Goal: Task Accomplishment & Management: Use online tool/utility

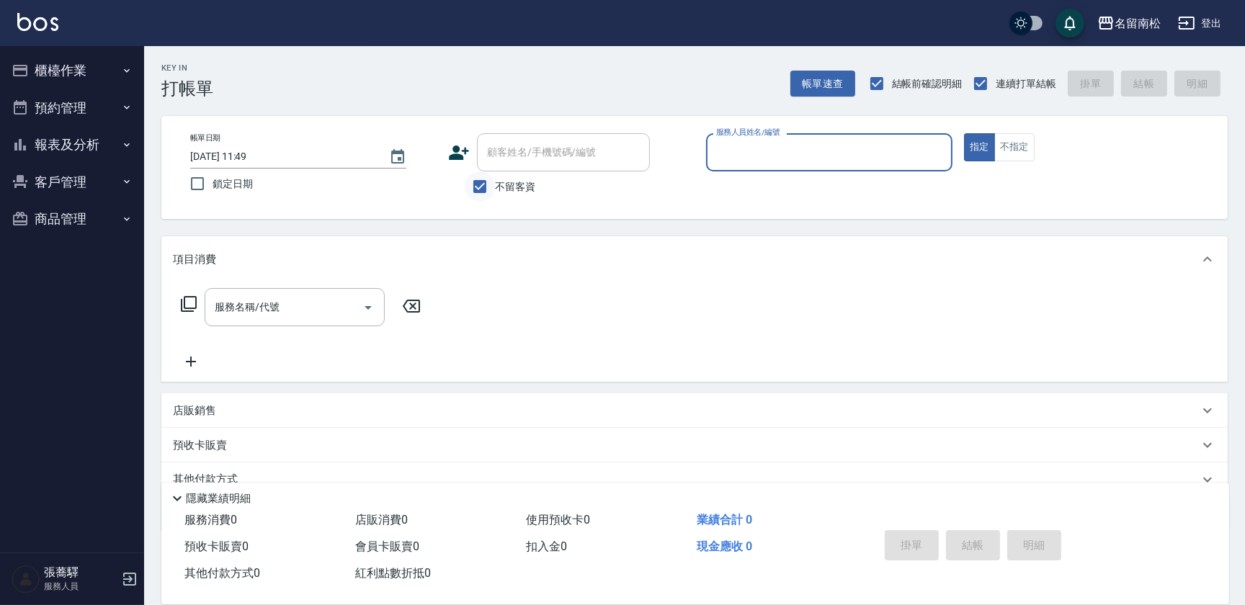
click at [476, 186] on input "不留客資" at bounding box center [480, 186] width 30 height 30
checkbox input "false"
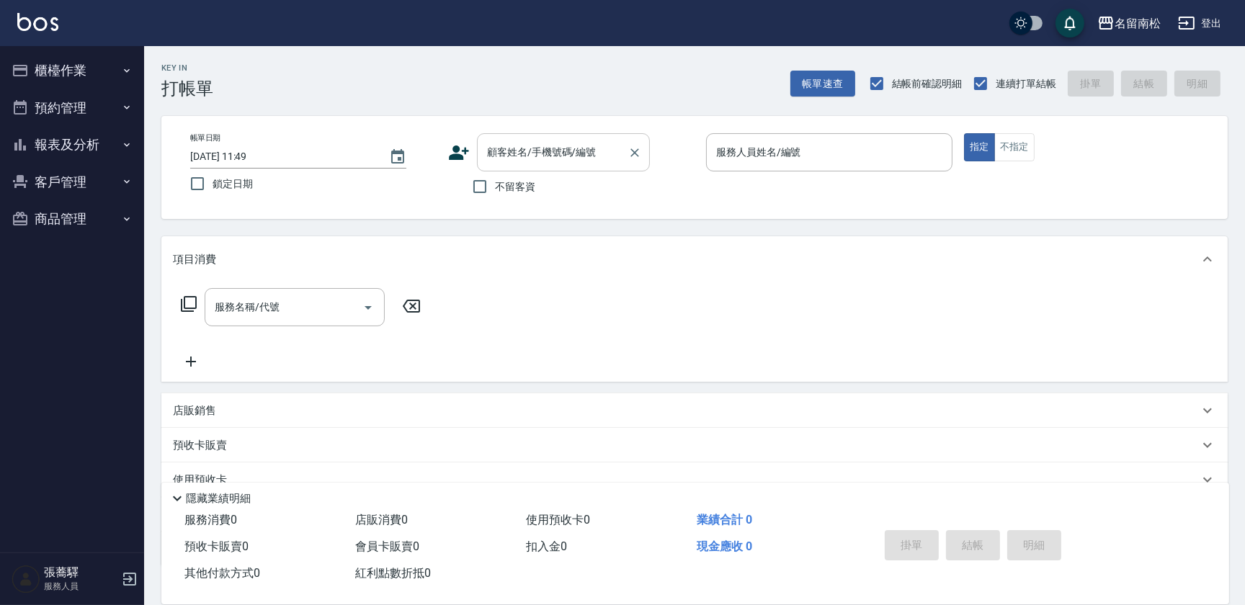
click at [522, 140] on div "顧客姓名/手機號碼/編號 顧客姓名/手機號碼/編號" at bounding box center [563, 152] width 173 height 38
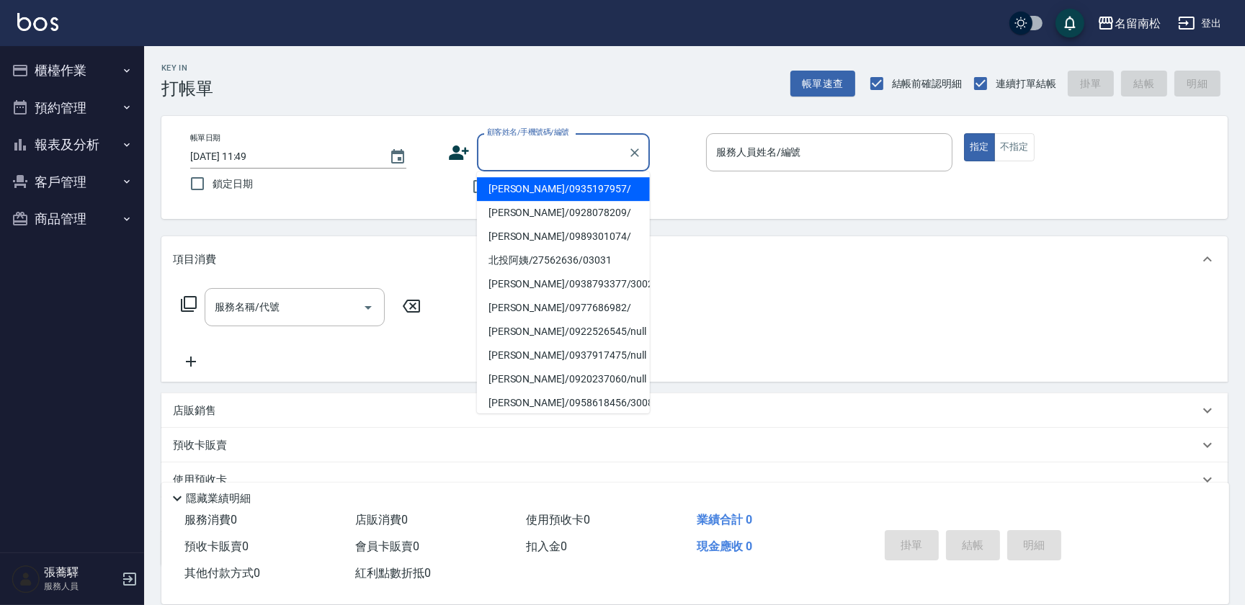
type input "ˇ"
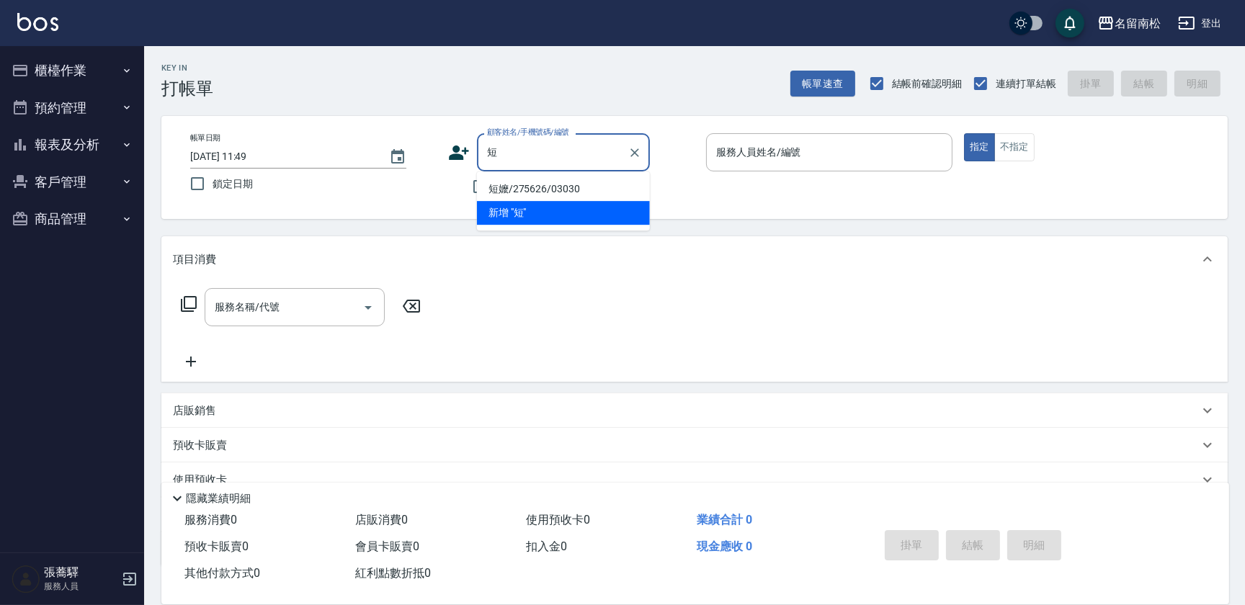
type input "短"
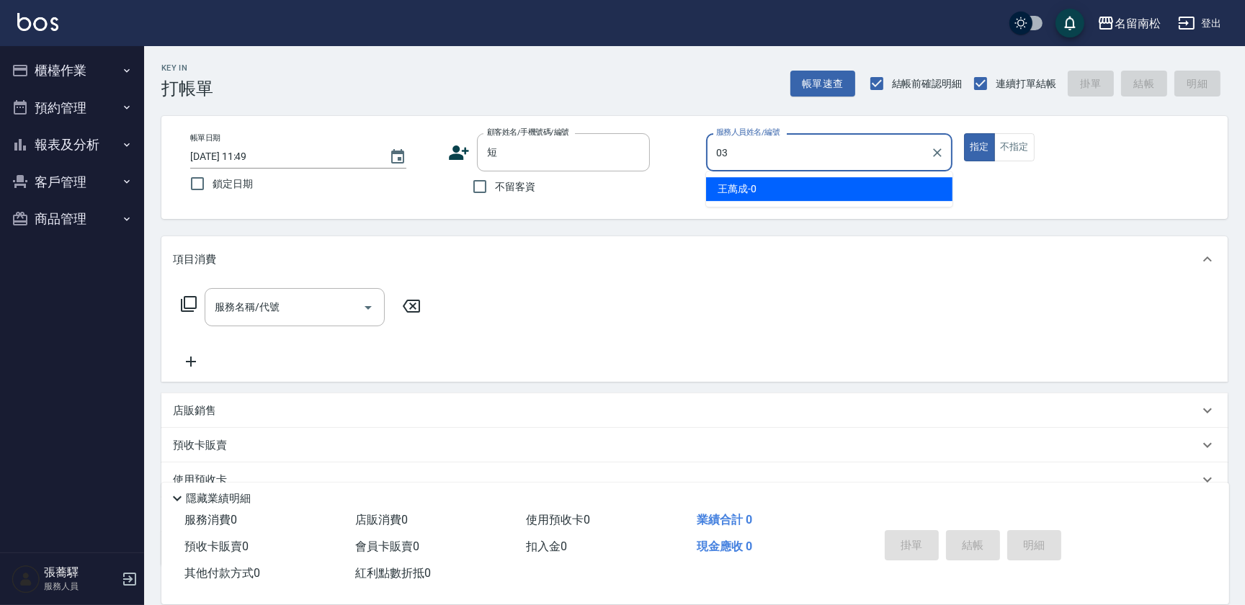
type input "張蕎驛-03"
type button "true"
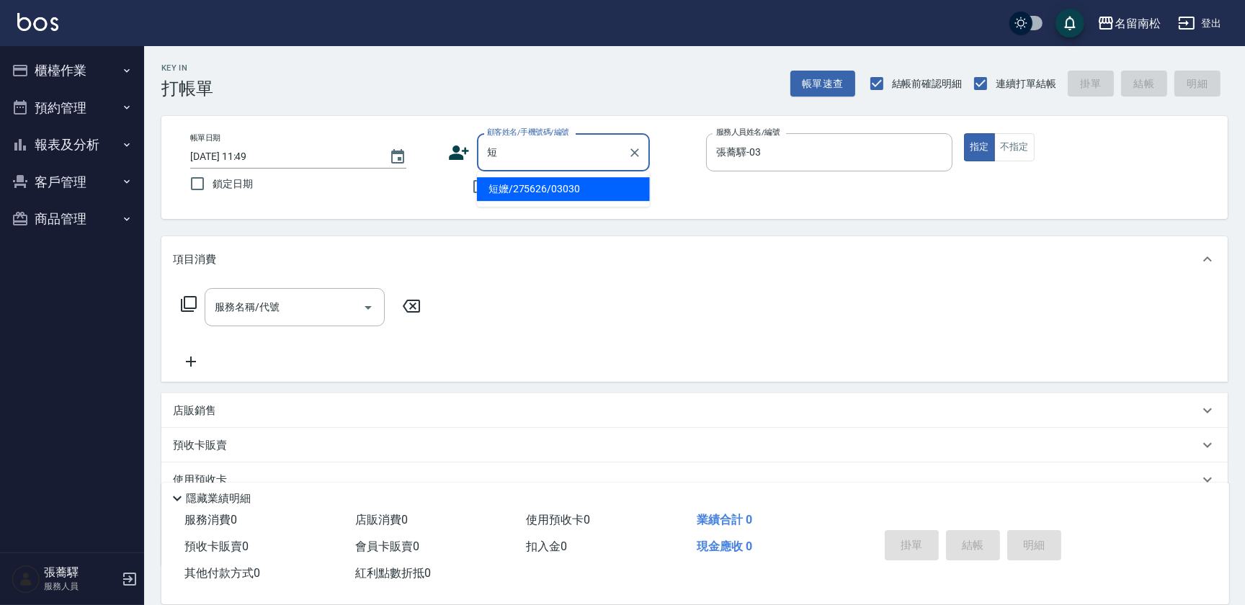
click at [507, 151] on input "短" at bounding box center [552, 152] width 138 height 25
click at [535, 187] on li "短嬤/275626/03030" at bounding box center [563, 189] width 173 height 24
type input "短嬤/275626/03030"
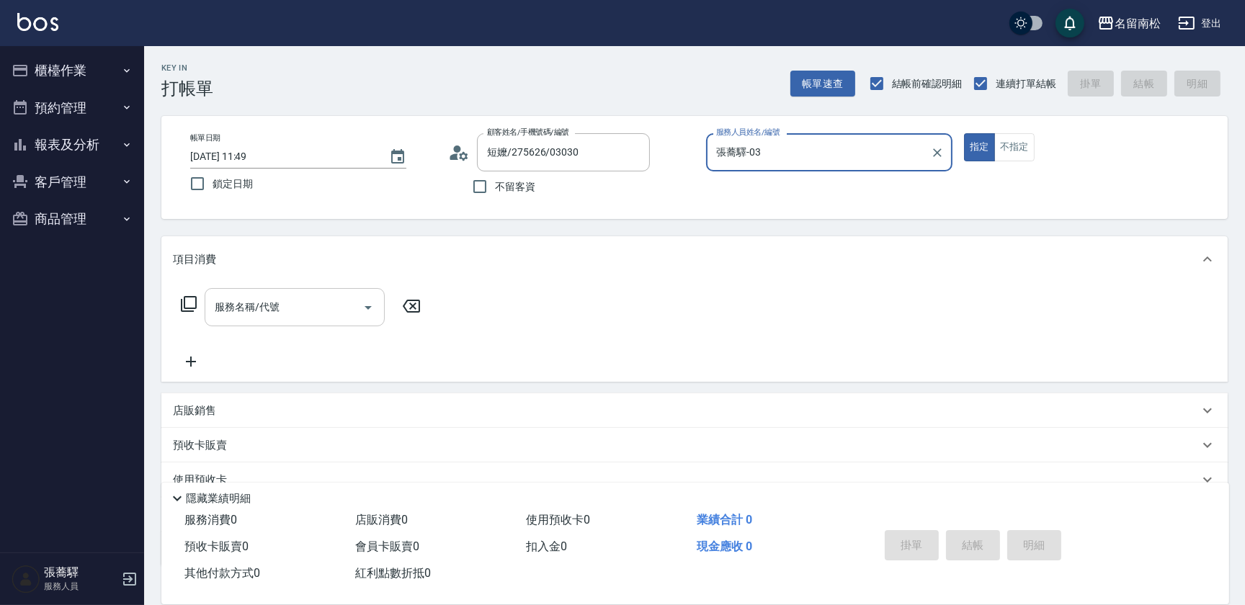
click at [255, 308] on div "服務名稱/代號 服務名稱/代號" at bounding box center [295, 307] width 180 height 38
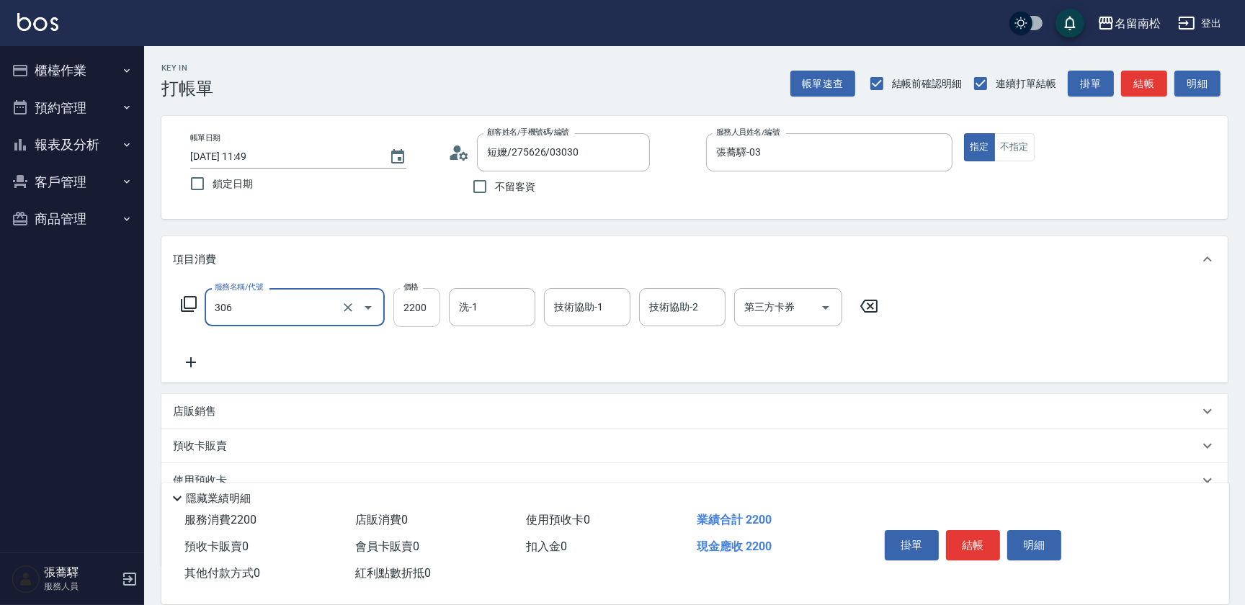
type input "離子燙[2200](306)"
type input "1800"
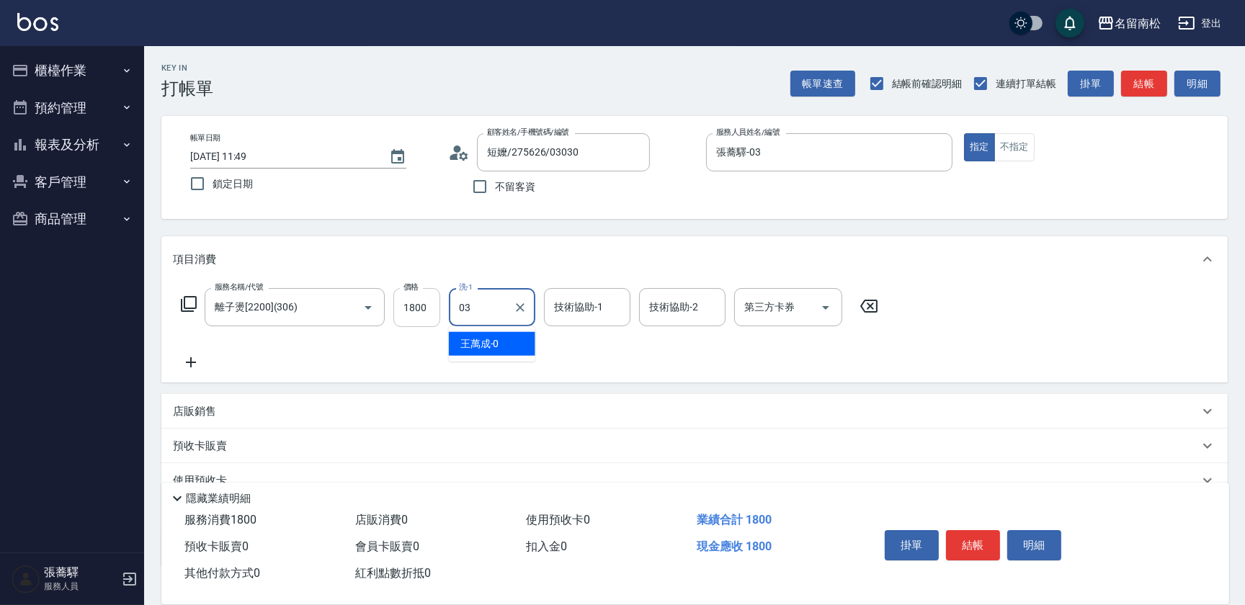
type input "張蕎驛-03"
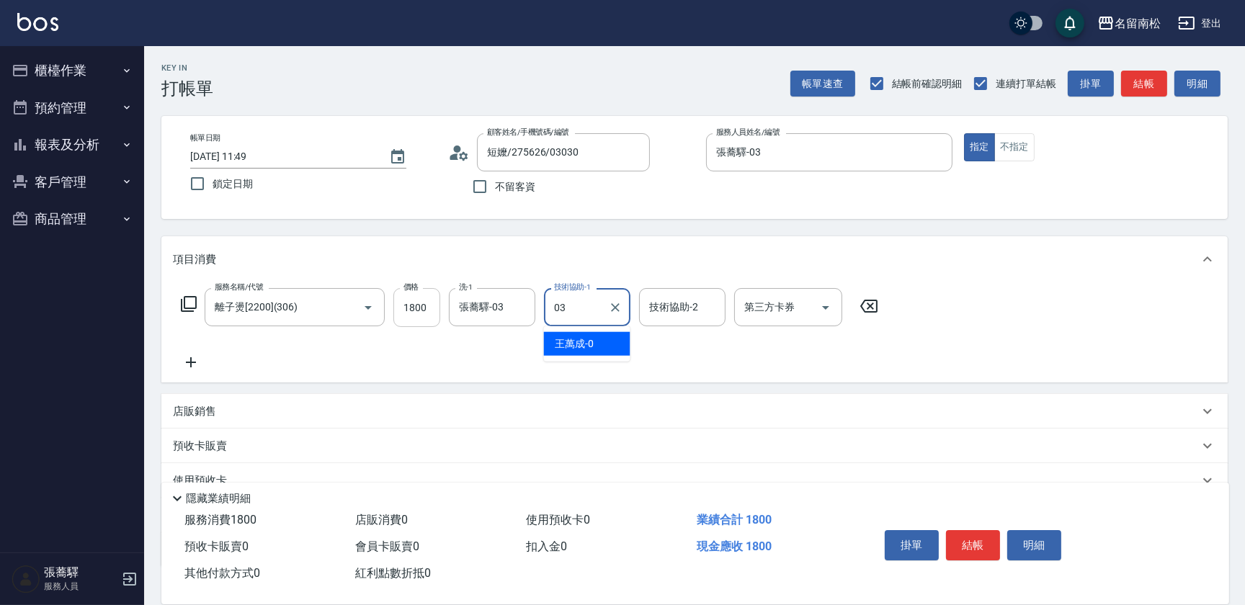
type input "張蕎驛-03"
click at [980, 561] on div "掛單 結帳 明細" at bounding box center [973, 547] width 188 height 45
click at [978, 548] on button "結帳" at bounding box center [973, 545] width 54 height 30
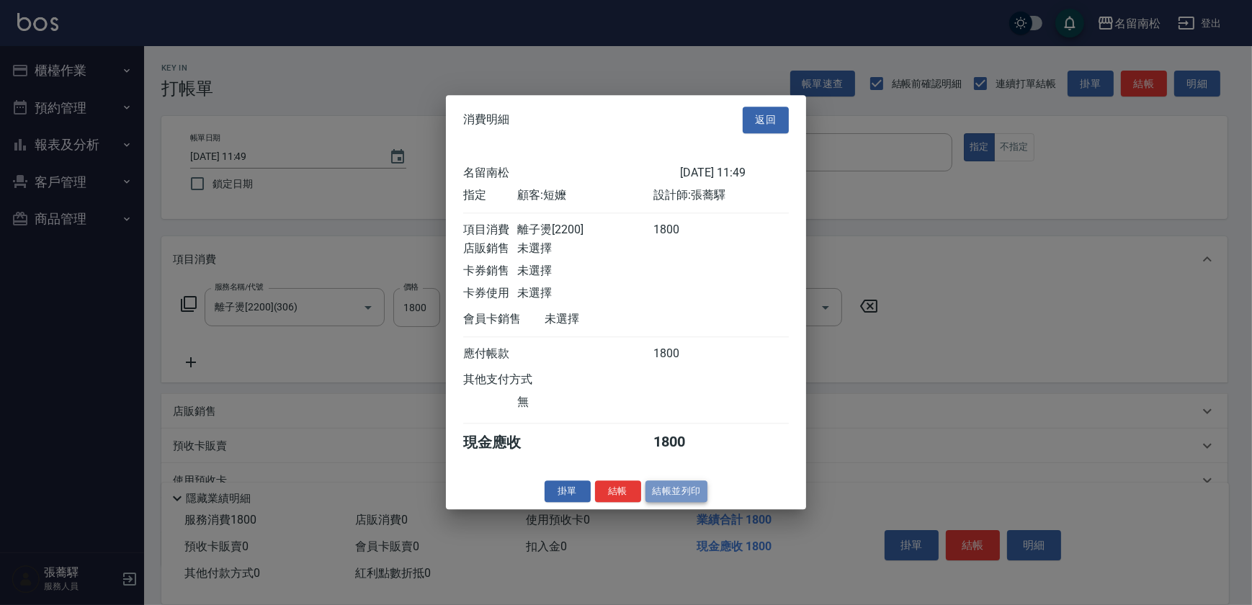
click at [701, 489] on button "結帳並列印" at bounding box center [677, 492] width 63 height 22
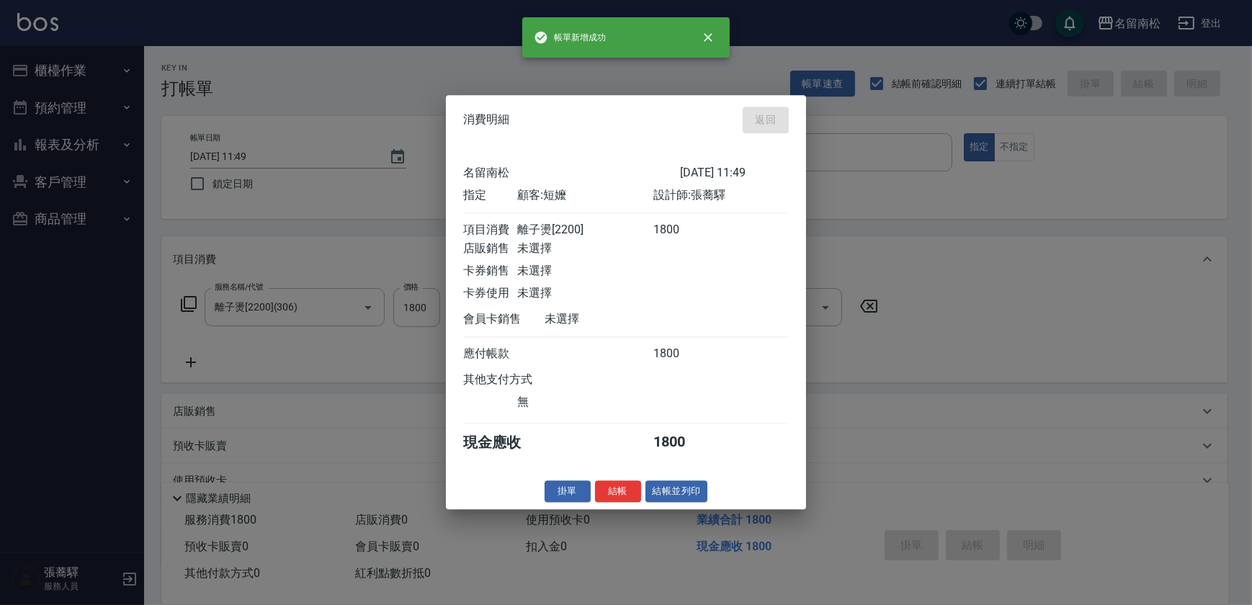
type input "[DATE] 11:50"
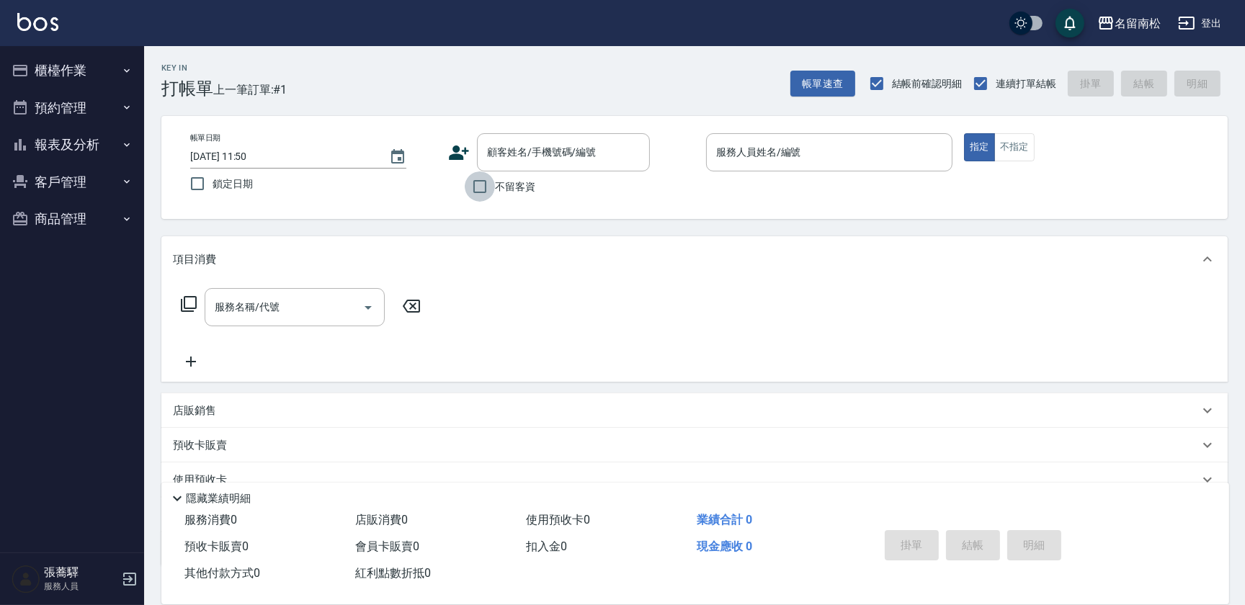
click at [468, 191] on input "不留客資" at bounding box center [480, 186] width 30 height 30
checkbox input "true"
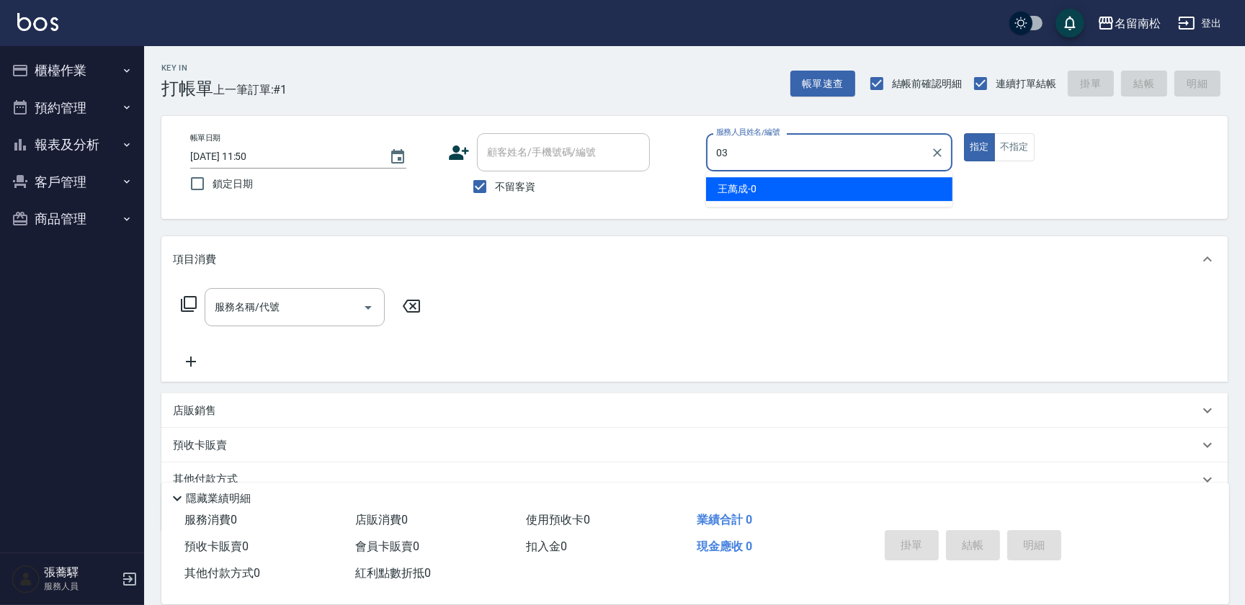
type input "張蕎驛-03"
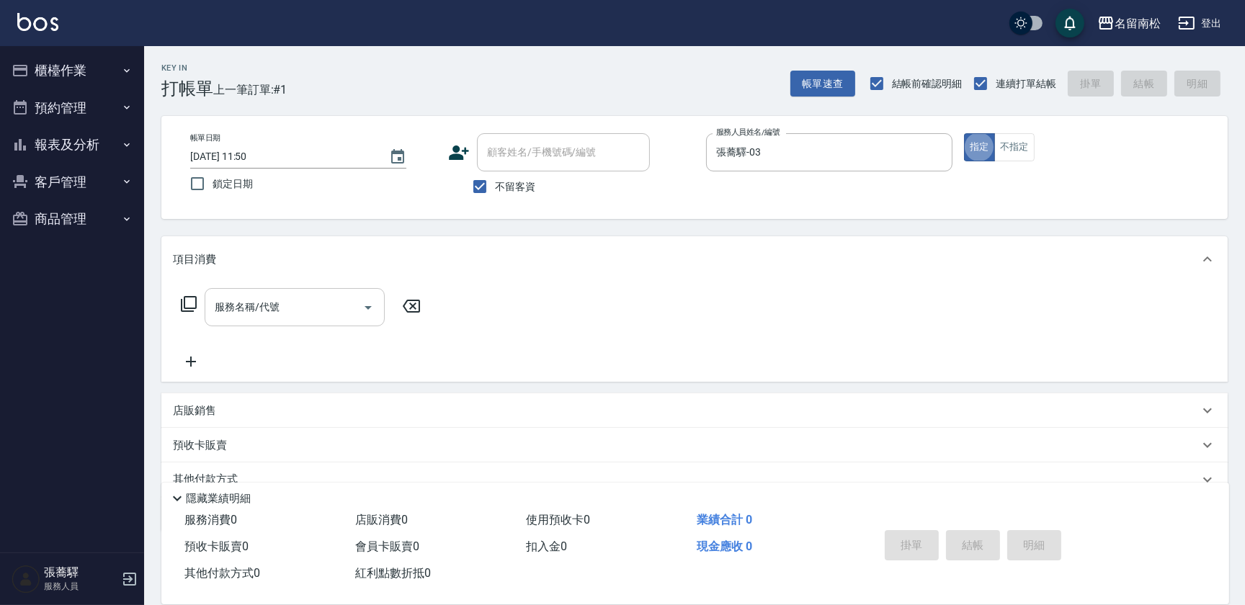
click at [282, 306] on input "服務名稱/代號" at bounding box center [284, 307] width 146 height 25
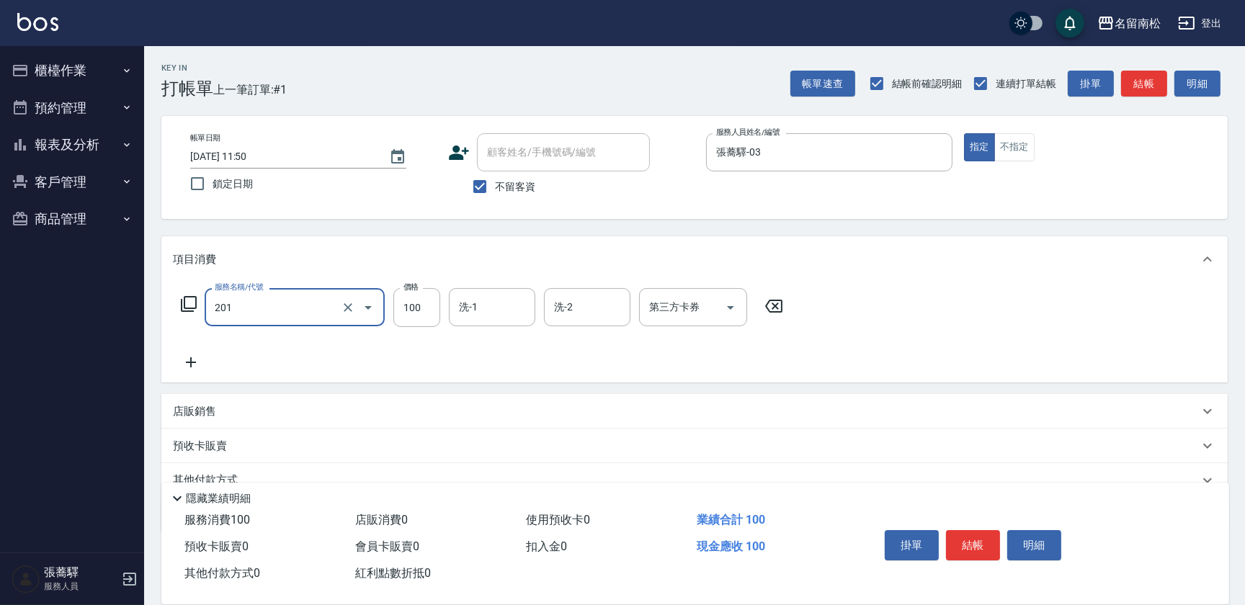
type input "洗髮[100](201)"
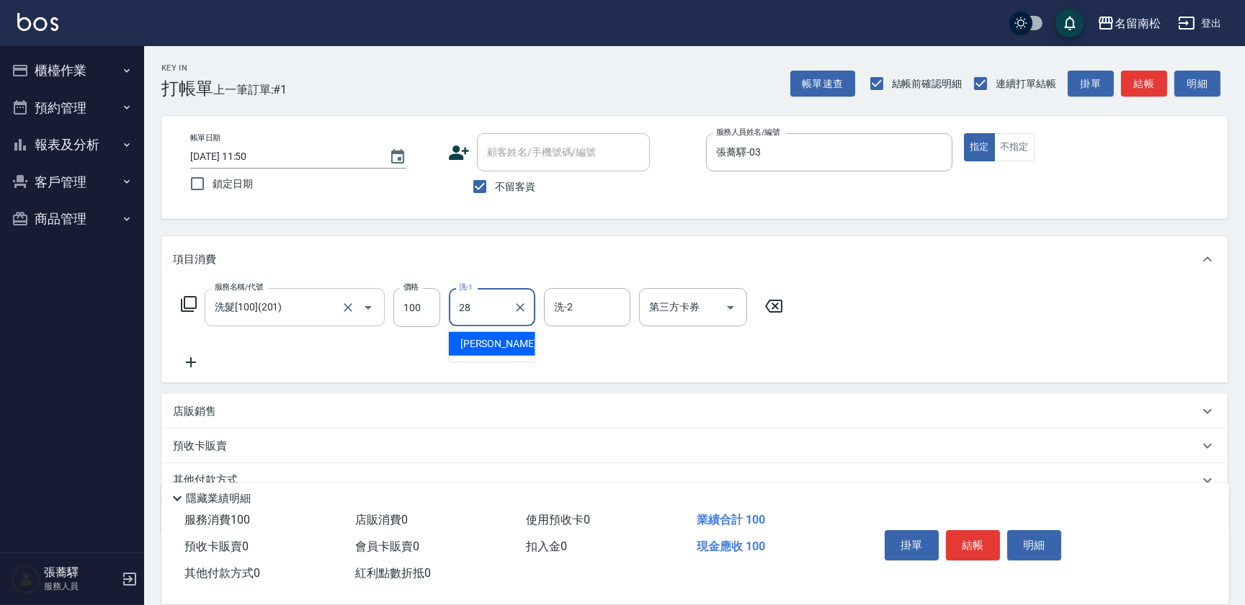
type input "[PERSON_NAME]-28"
click at [194, 369] on icon at bounding box center [191, 362] width 36 height 17
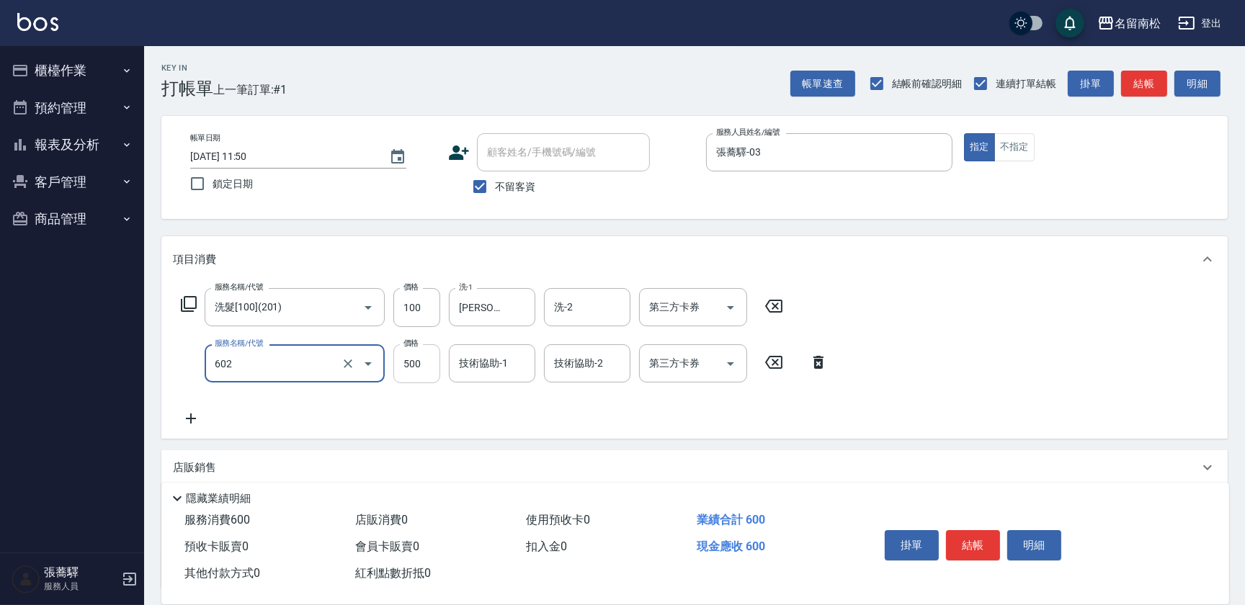
type input "護髮[500](602)"
click at [427, 368] on input "500" at bounding box center [416, 363] width 47 height 39
type input "799"
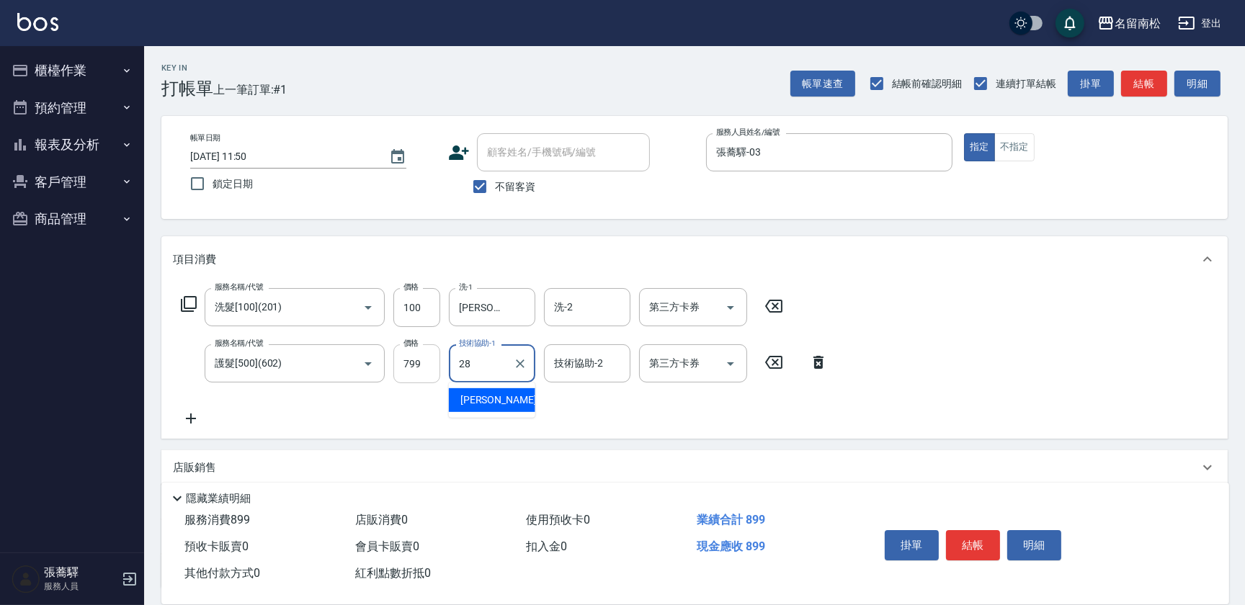
type input "[PERSON_NAME]-28"
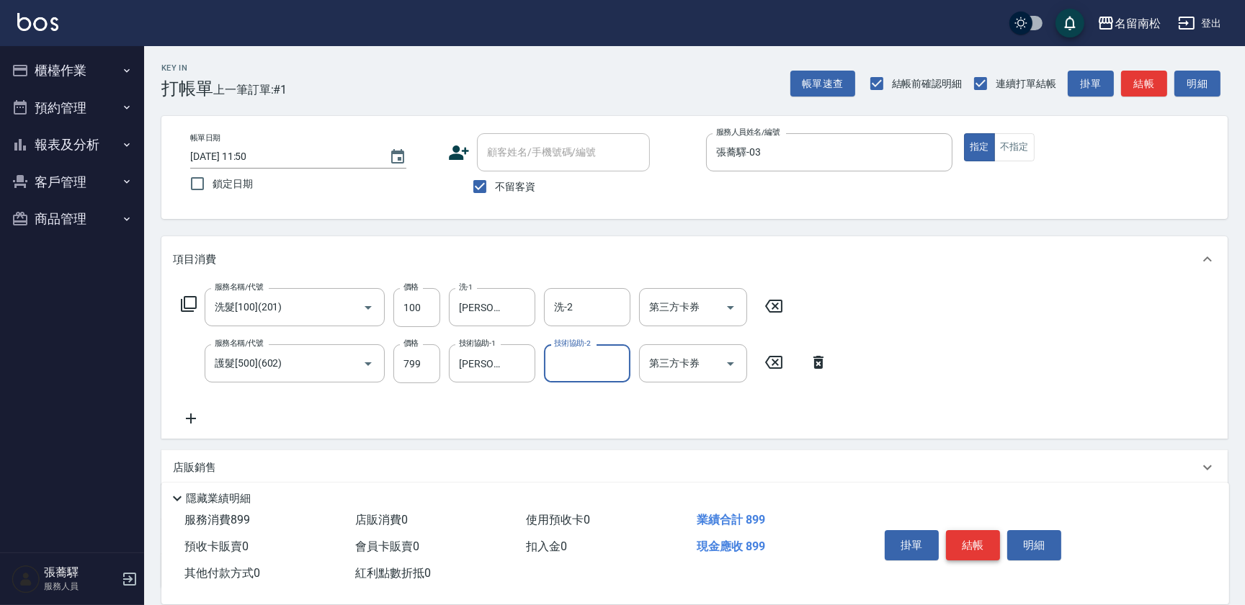
click at [986, 536] on button "結帳" at bounding box center [973, 545] width 54 height 30
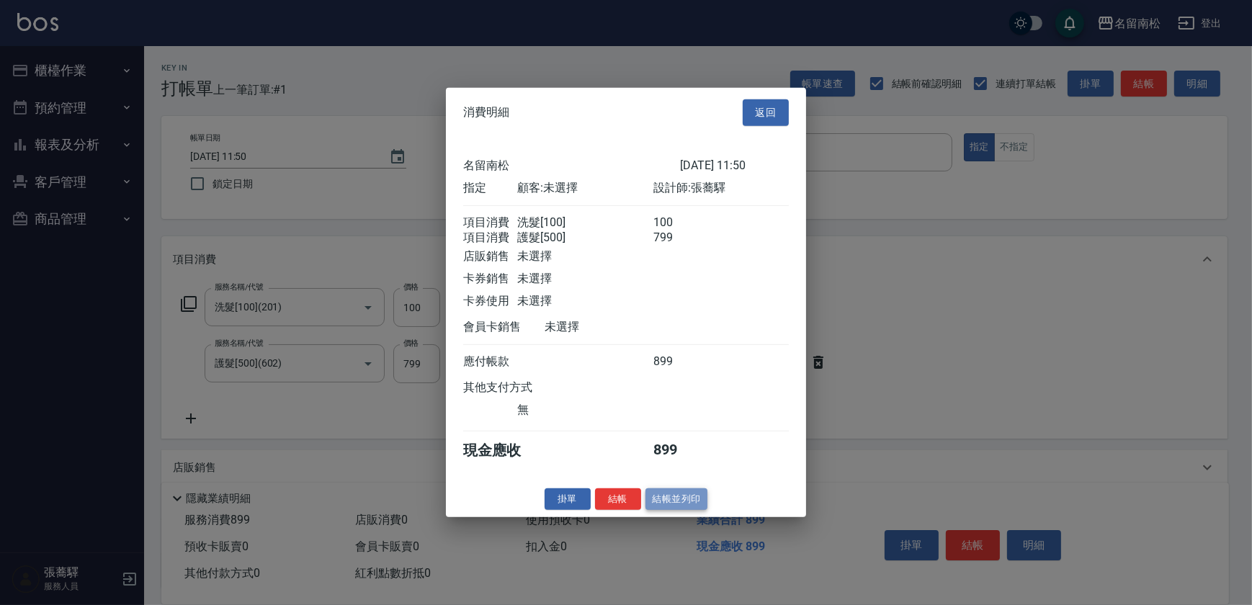
click at [692, 504] on button "結帳並列印" at bounding box center [677, 499] width 63 height 22
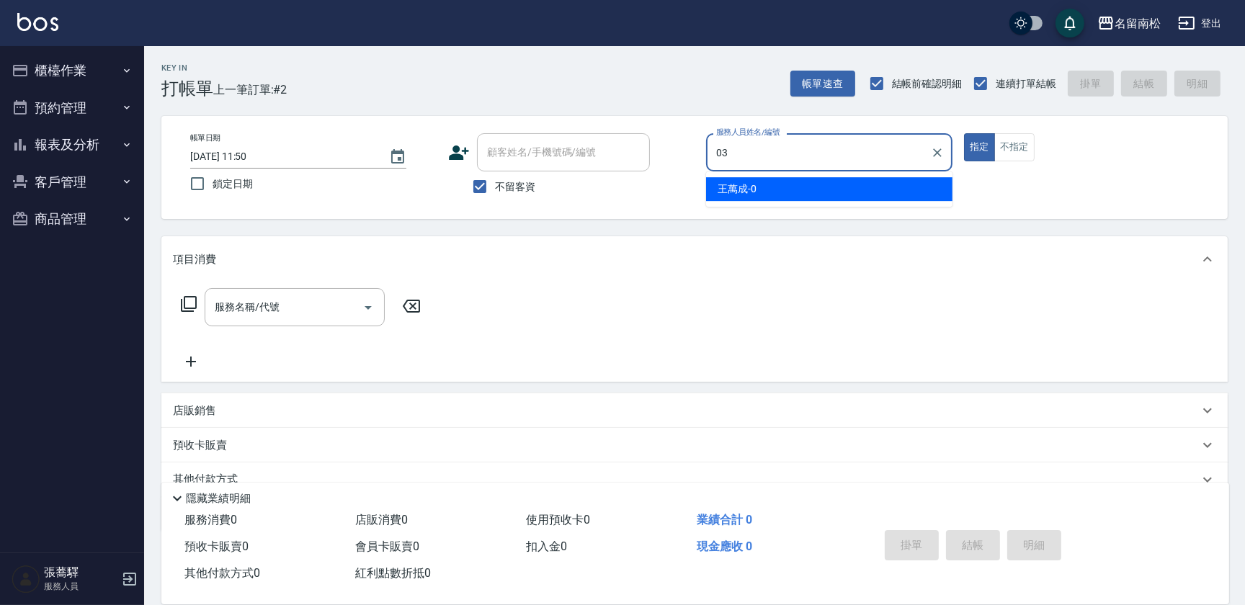
type input "張蕎驛-03"
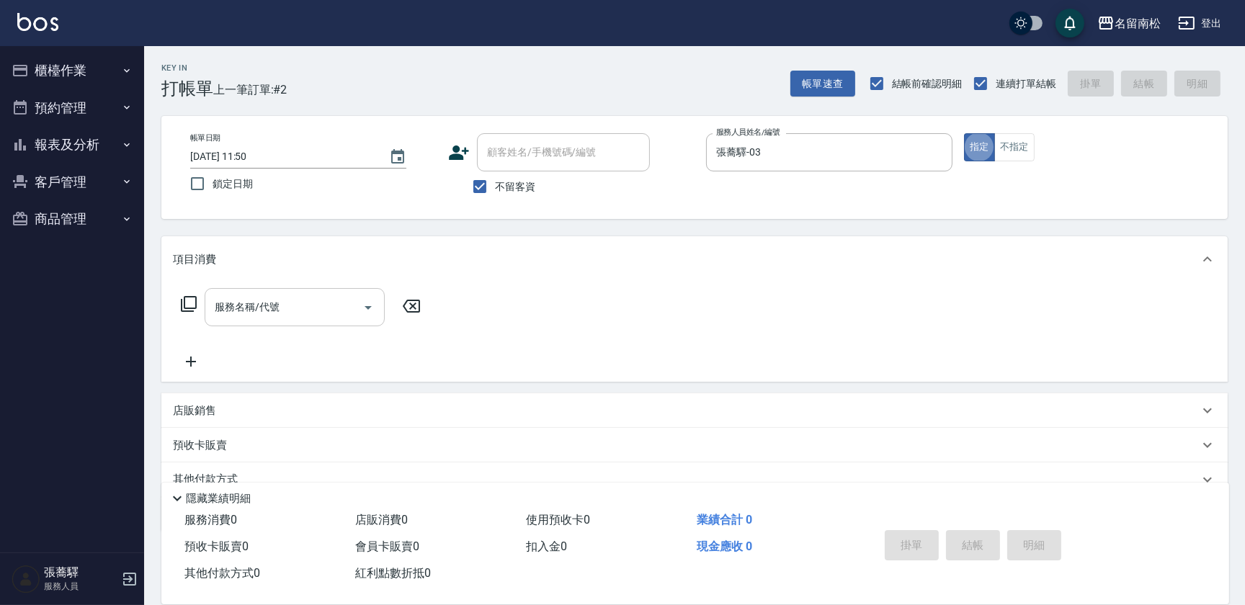
drag, startPoint x: 264, startPoint y: 299, endPoint x: 274, endPoint y: 295, distance: 10.0
click at [264, 299] on div "服務名稱/代號 服務名稱/代號" at bounding box center [295, 307] width 180 height 38
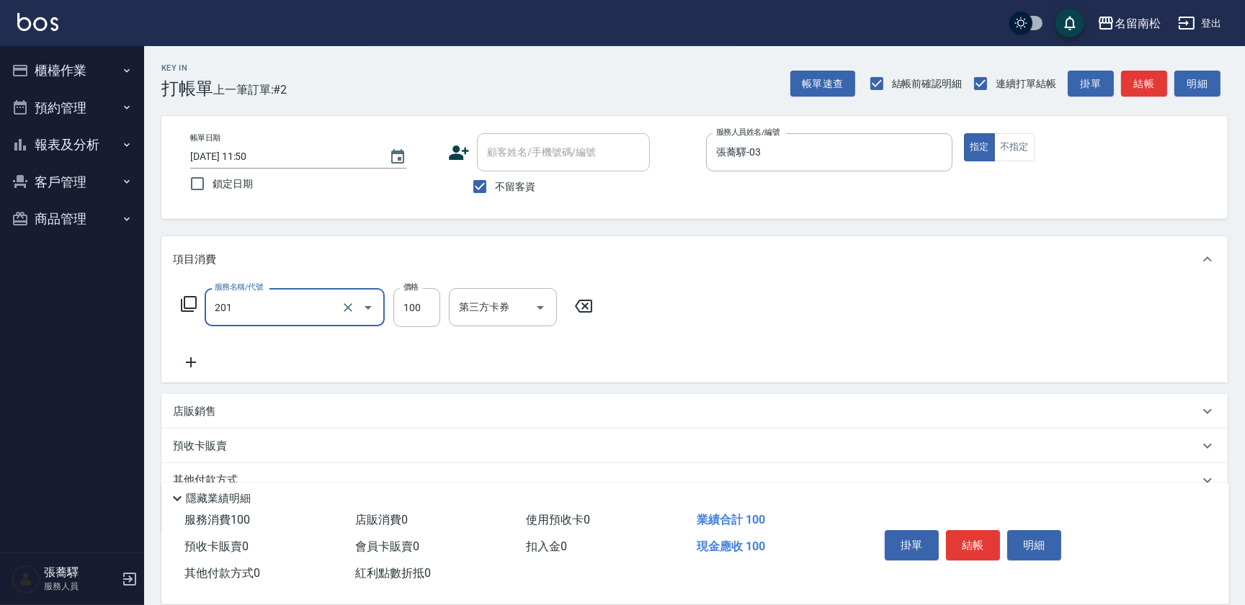
type input "洗髮[100](201)"
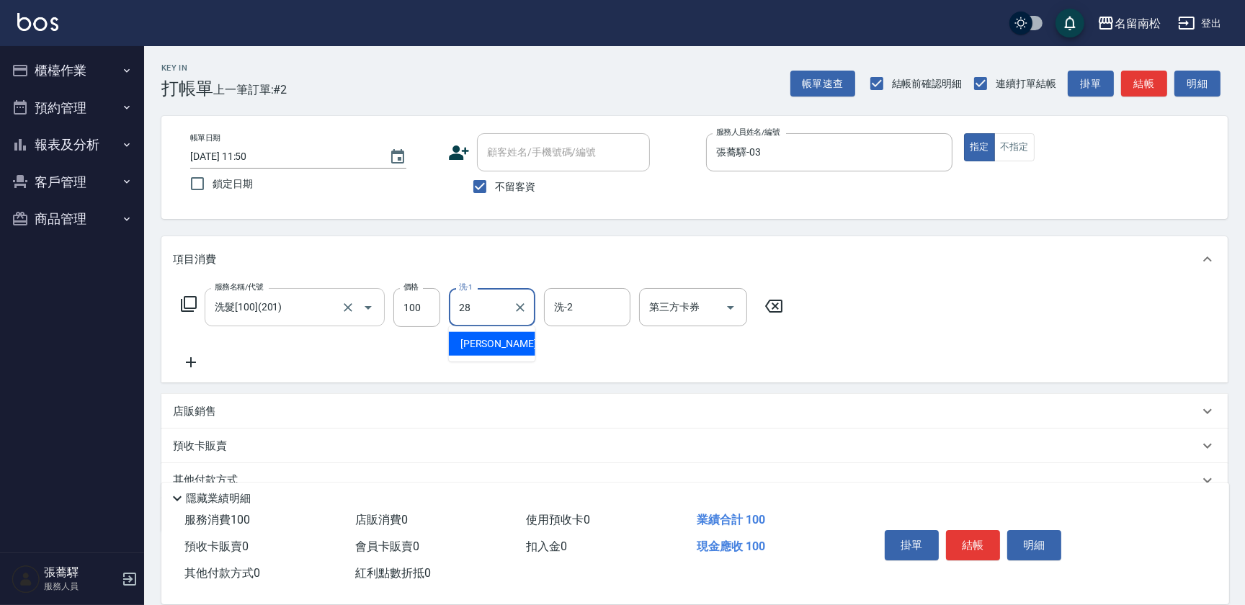
type input "[PERSON_NAME]-28"
click at [189, 364] on icon at bounding box center [191, 362] width 36 height 17
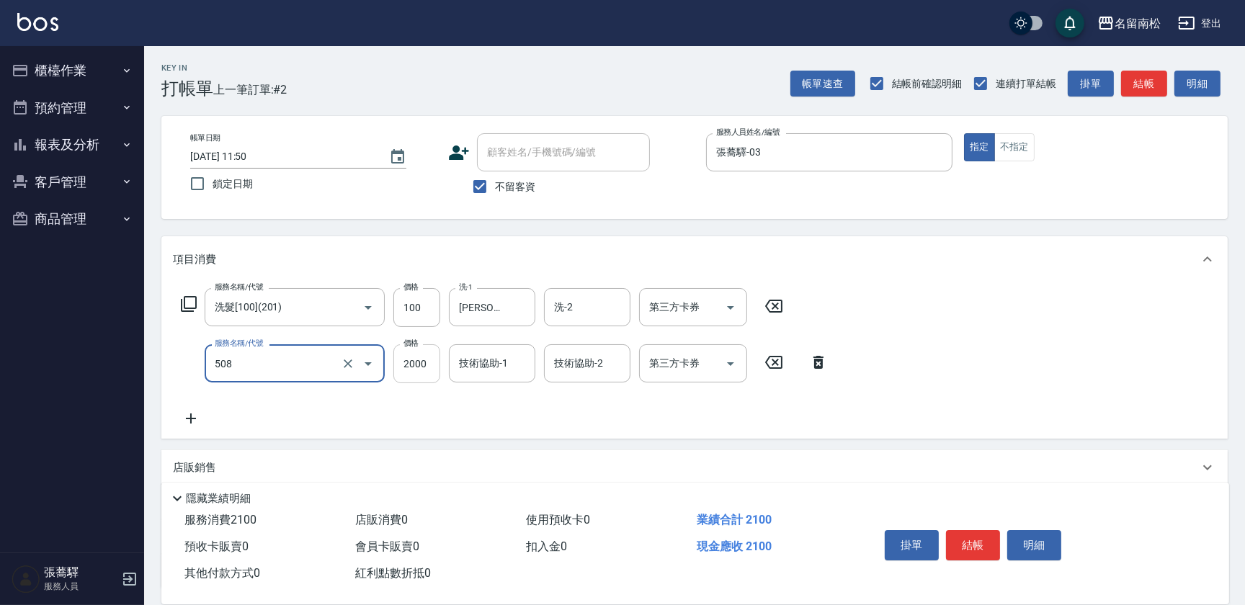
type input "染髮[2000](508)"
click at [432, 366] on input "2000" at bounding box center [416, 363] width 47 height 39
type input "2350"
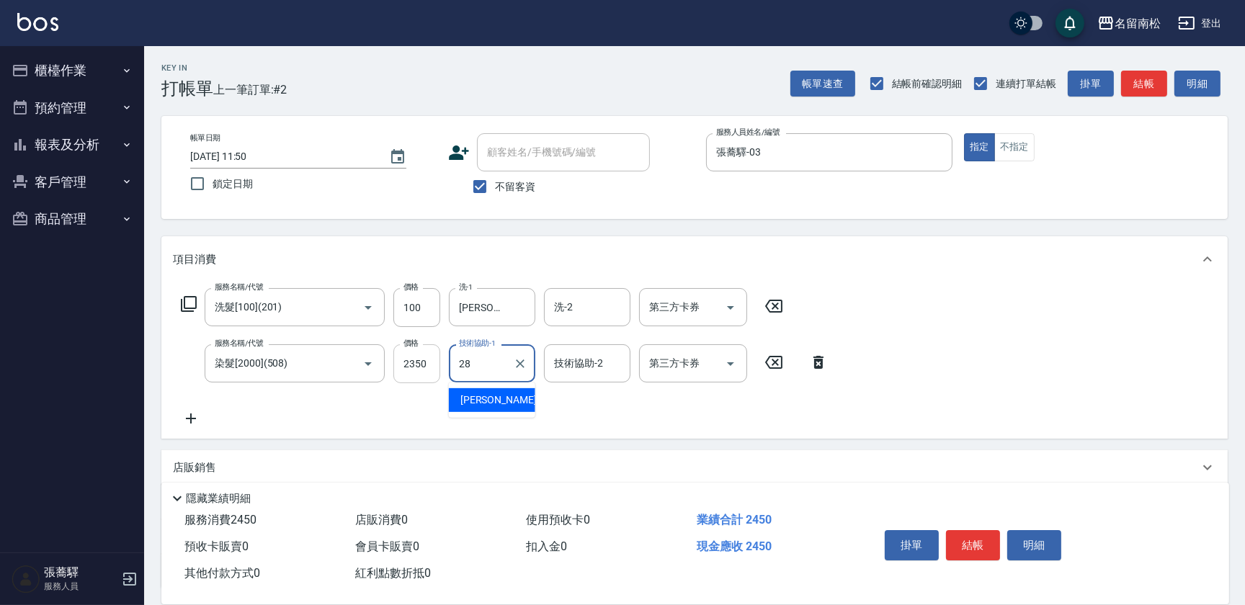
type input "[PERSON_NAME]-28"
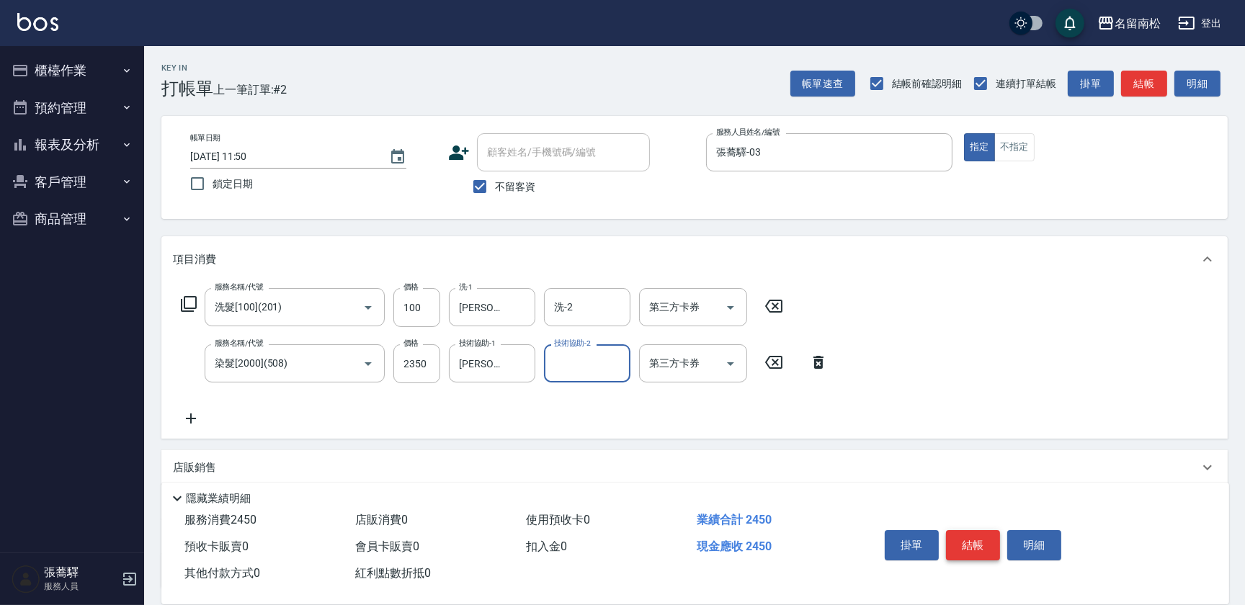
click at [994, 550] on button "結帳" at bounding box center [973, 545] width 54 height 30
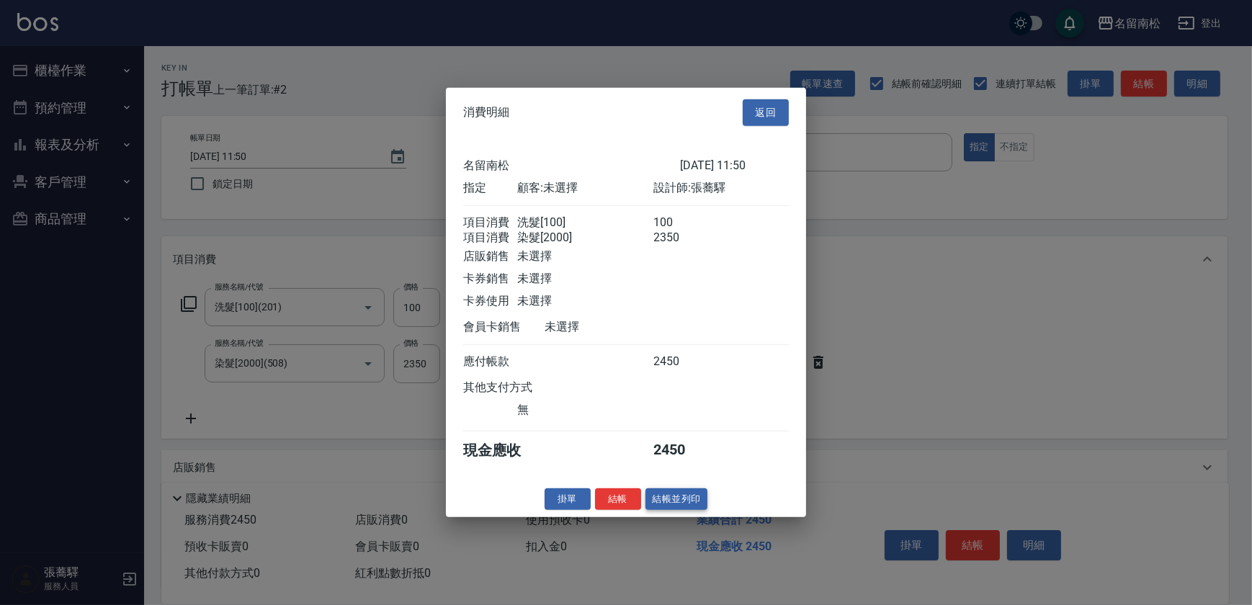
click at [679, 500] on button "結帳並列印" at bounding box center [677, 499] width 63 height 22
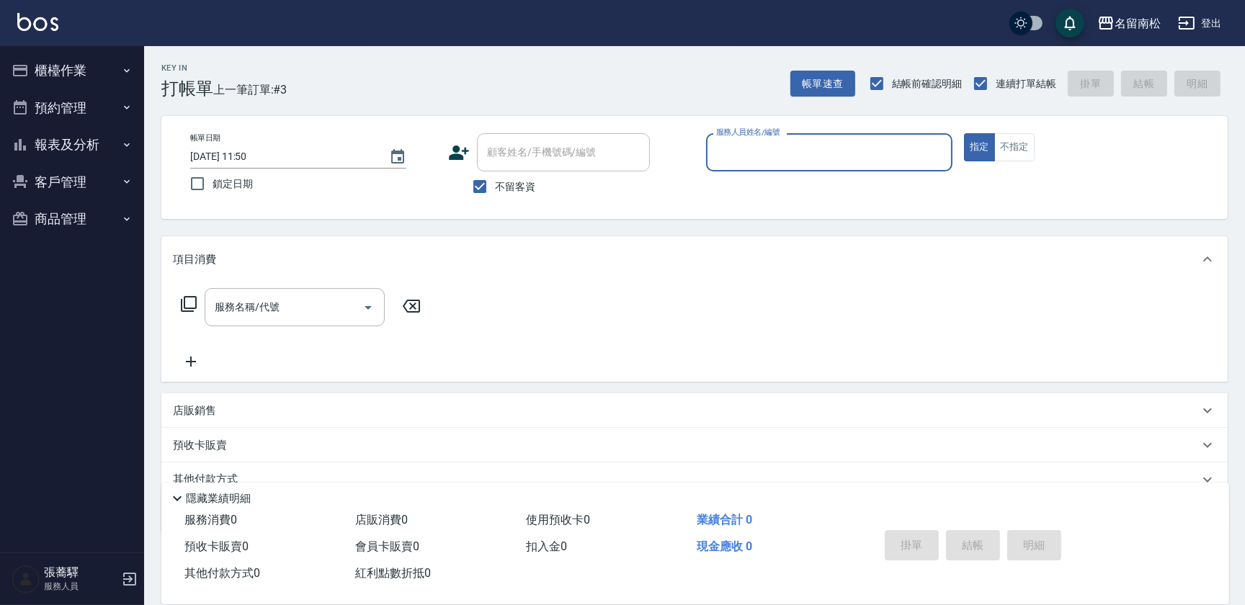
click at [120, 133] on button "報表及分析" at bounding box center [72, 144] width 133 height 37
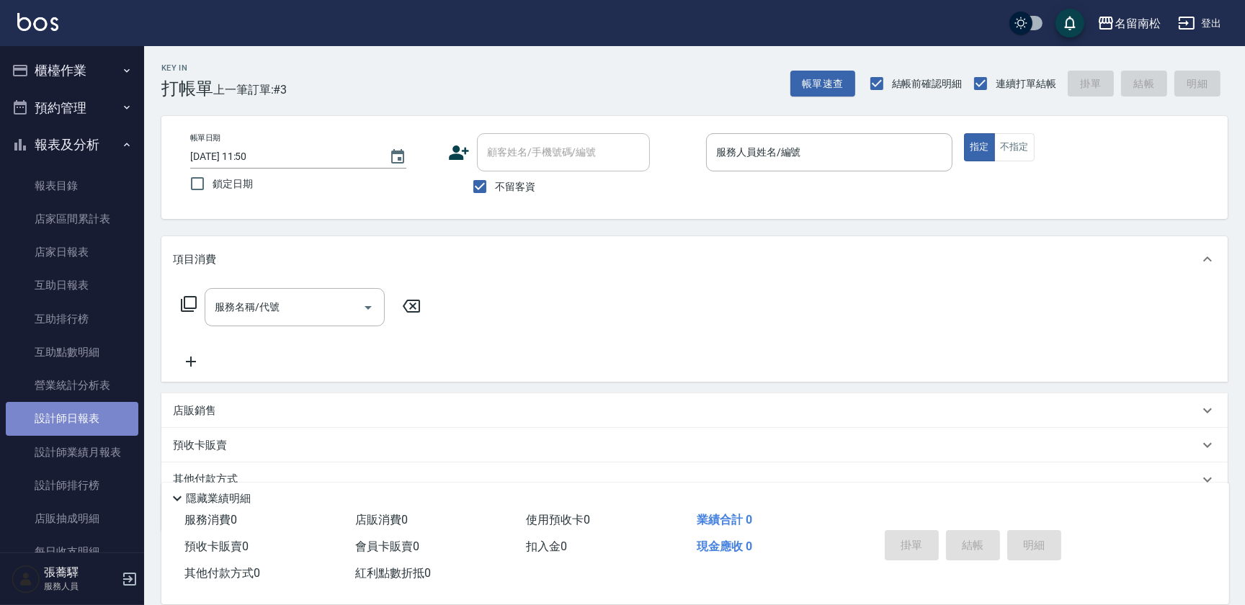
click at [97, 425] on link "設計師日報表" at bounding box center [72, 418] width 133 height 33
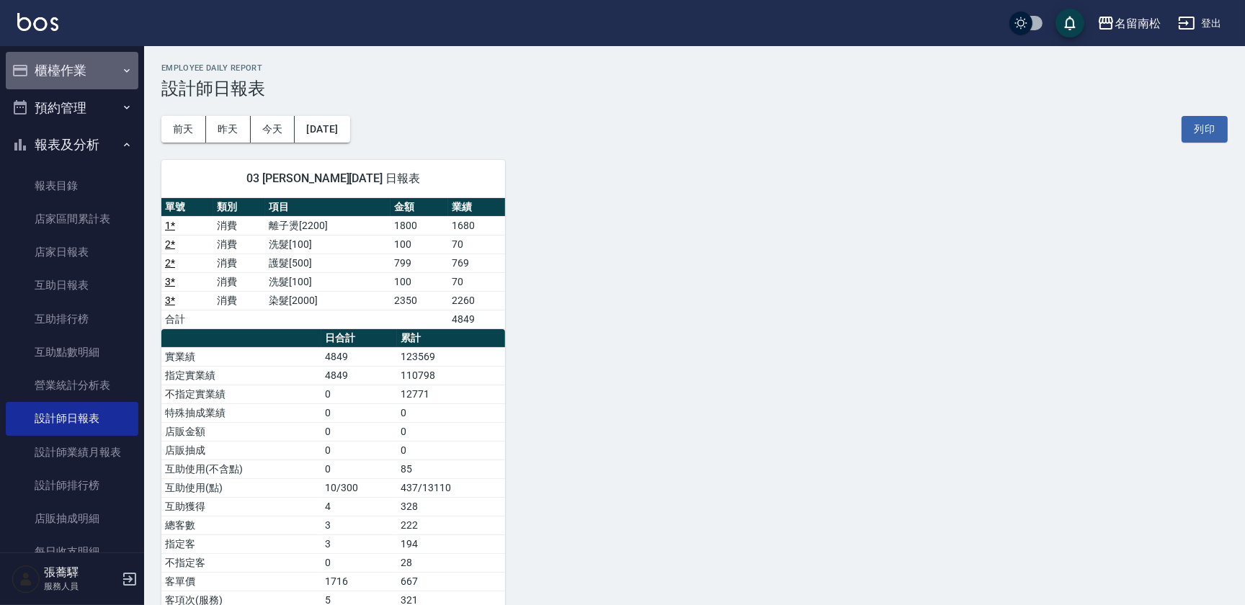
click at [94, 63] on button "櫃檯作業" at bounding box center [72, 70] width 133 height 37
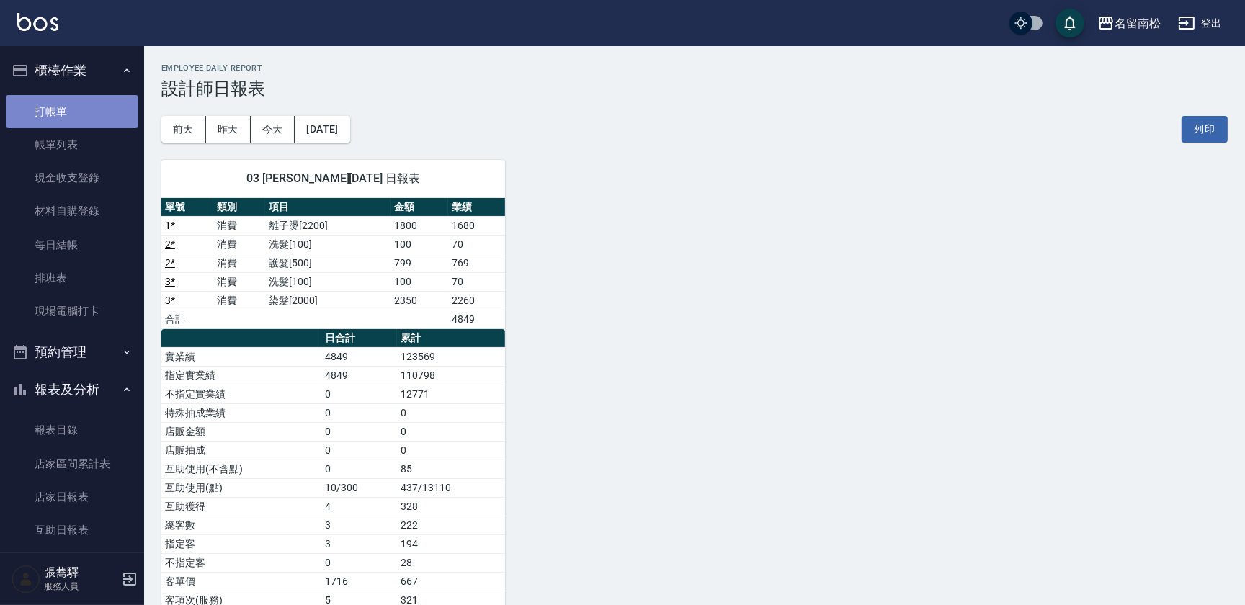
click at [99, 104] on link "打帳單" at bounding box center [72, 111] width 133 height 33
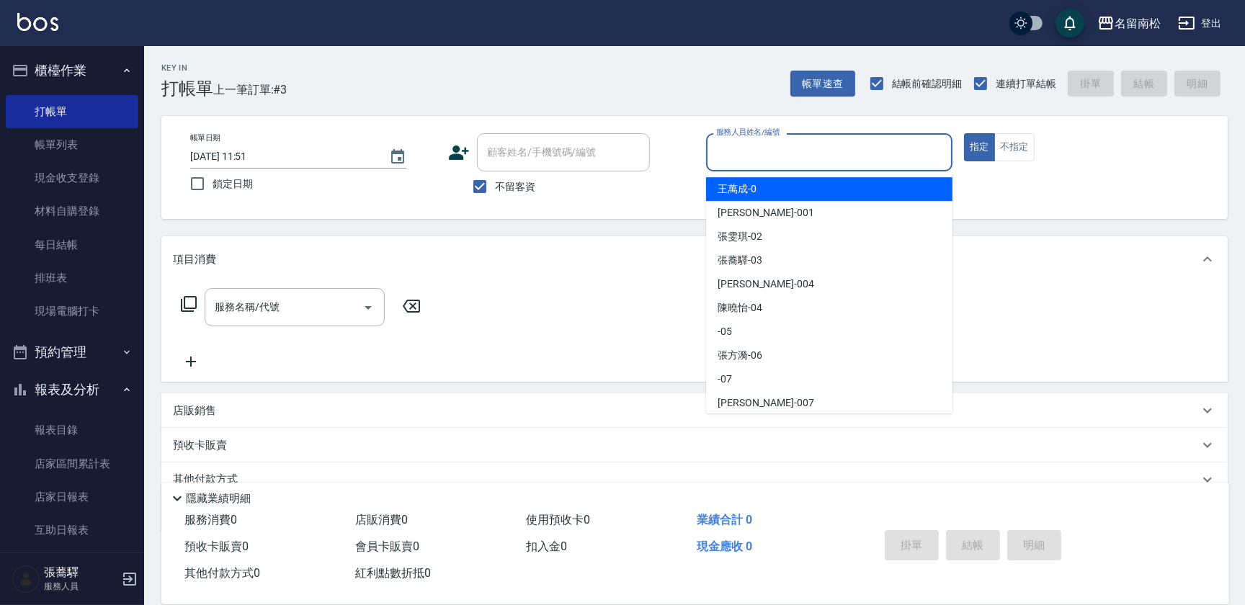
click at [755, 152] on input "服務人員姓名/編號" at bounding box center [829, 152] width 233 height 25
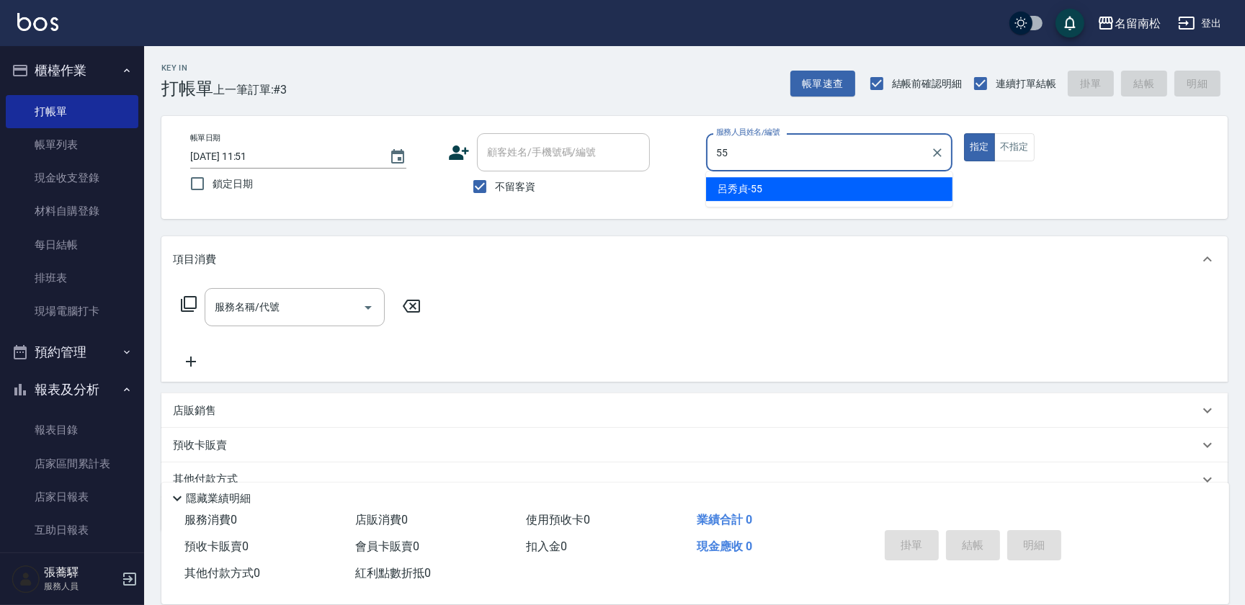
type input "[PERSON_NAME]-55"
type button "true"
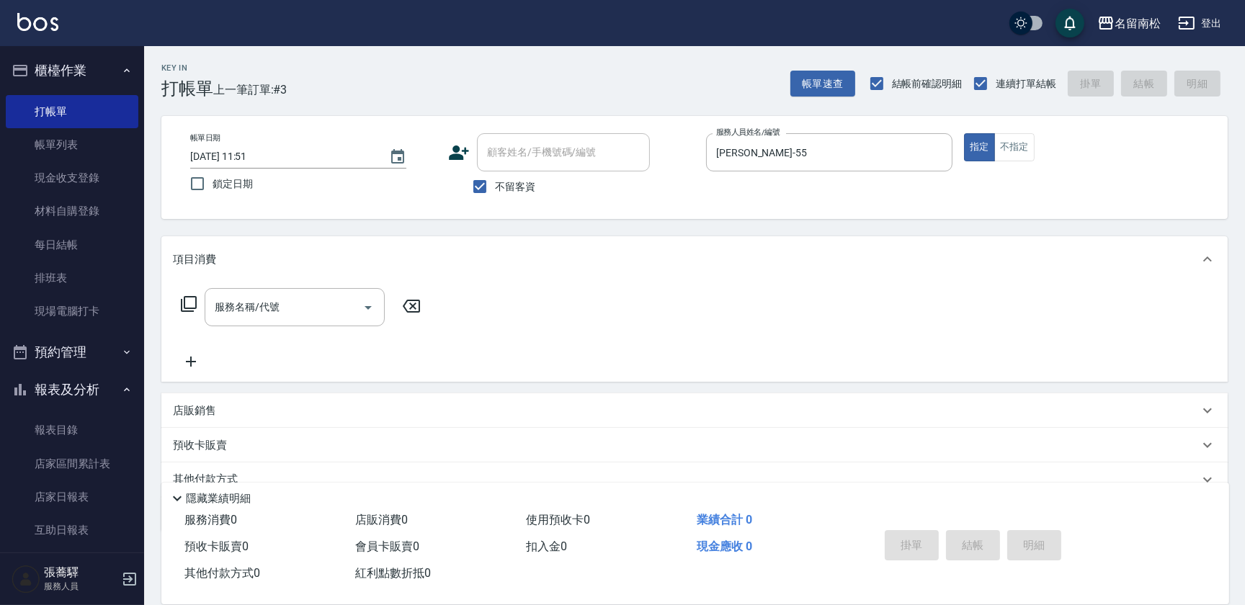
click at [187, 303] on icon at bounding box center [188, 303] width 17 height 17
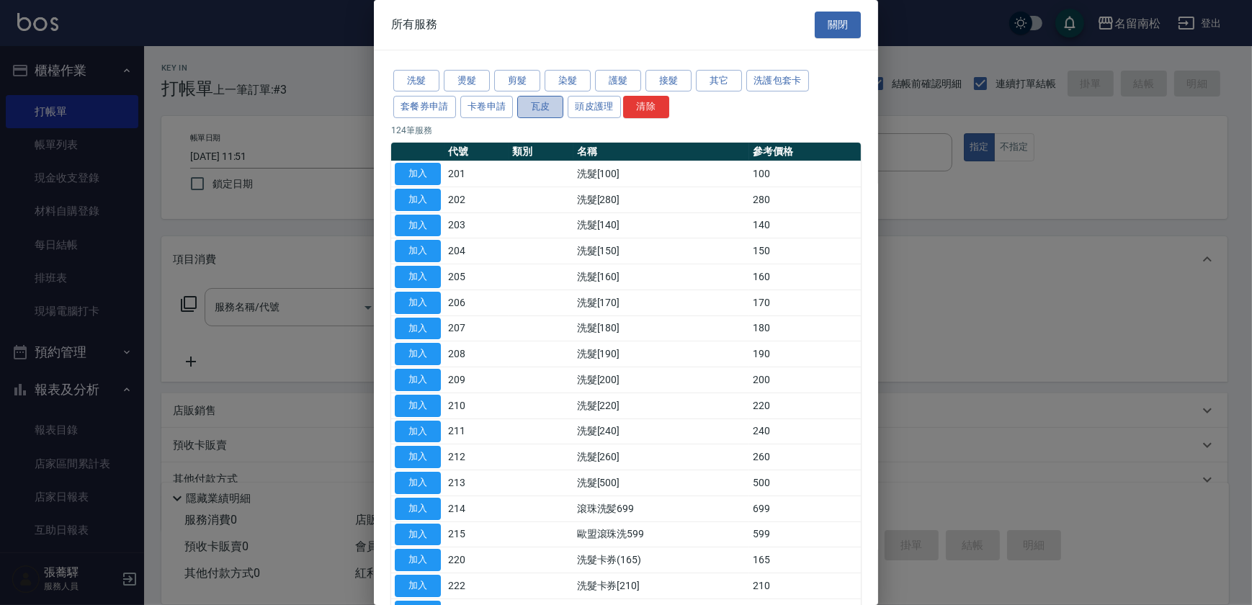
click at [551, 104] on button "瓦皮" at bounding box center [540, 107] width 46 height 22
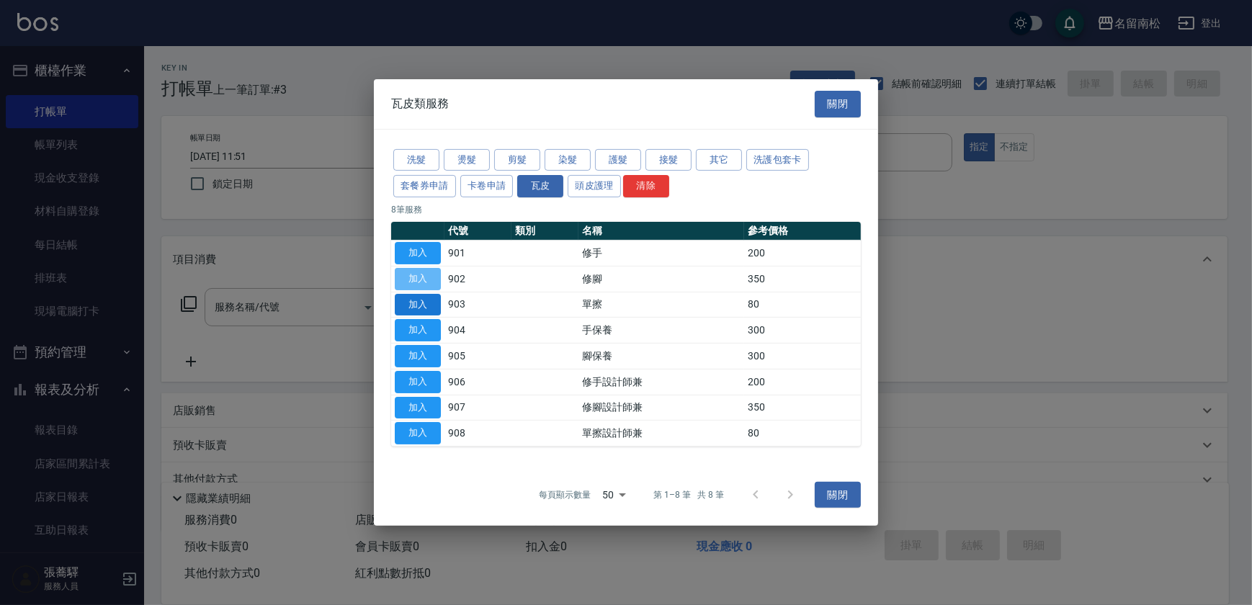
drag, startPoint x: 419, startPoint y: 279, endPoint x: 425, endPoint y: 295, distance: 17.5
click at [424, 281] on button "加入" at bounding box center [418, 279] width 46 height 22
type input "修腳(902)"
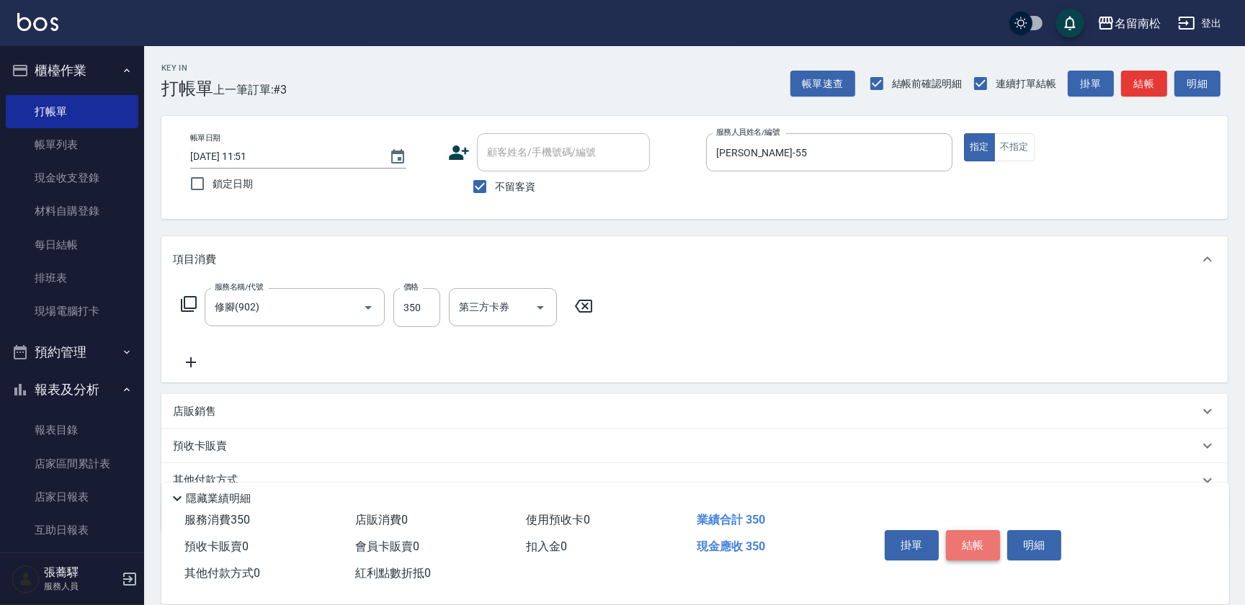
click at [978, 542] on button "結帳" at bounding box center [973, 545] width 54 height 30
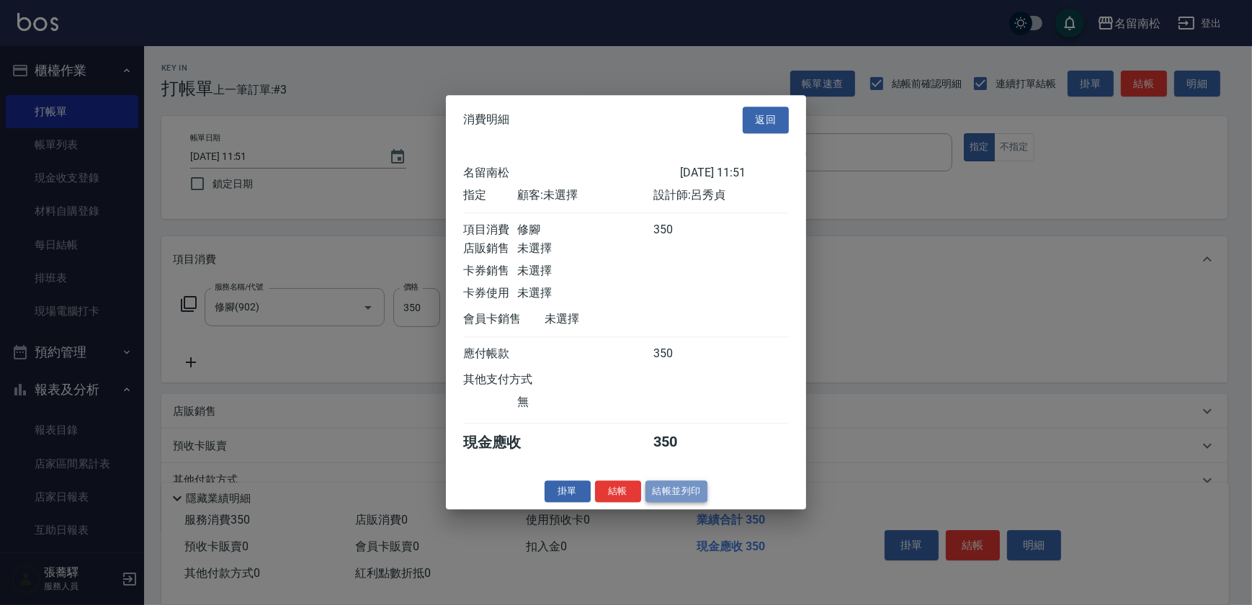
click at [682, 496] on button "結帳並列印" at bounding box center [677, 492] width 63 height 22
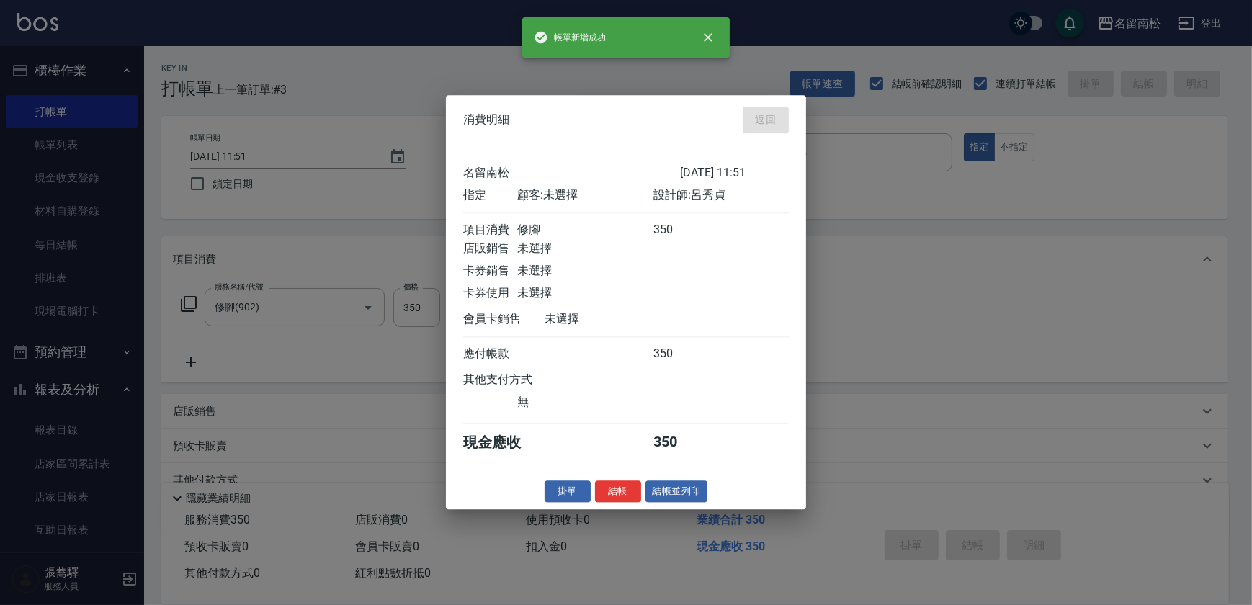
type input "[DATE] 12:28"
